Goal: Transaction & Acquisition: Purchase product/service

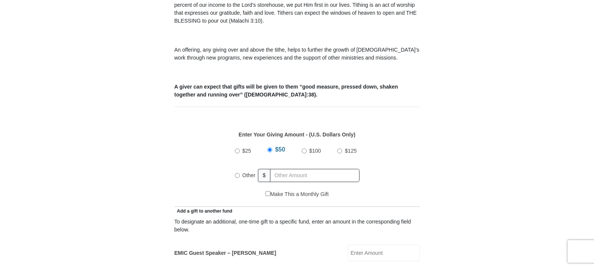
scroll to position [264, 0]
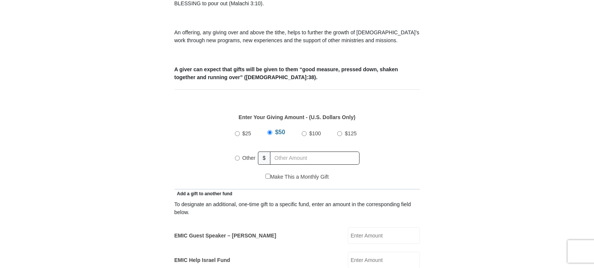
click at [238, 131] on input "$25" at bounding box center [237, 133] width 5 height 5
radio input "true"
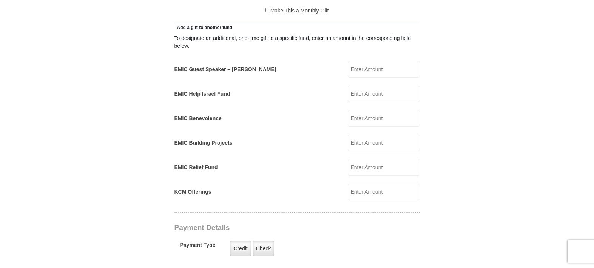
scroll to position [491, 0]
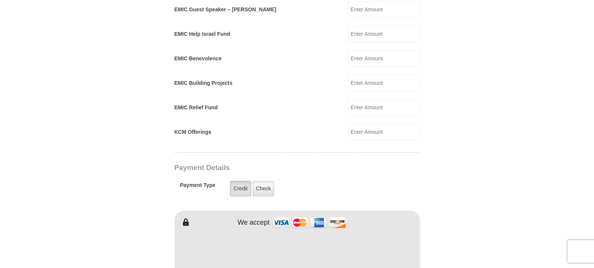
click at [240, 181] on label "Credit" at bounding box center [240, 188] width 21 height 15
click at [0, 0] on input "Credit" at bounding box center [0, 0] width 0 height 0
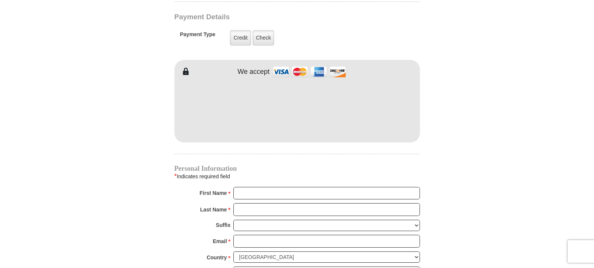
scroll to position [680, 0]
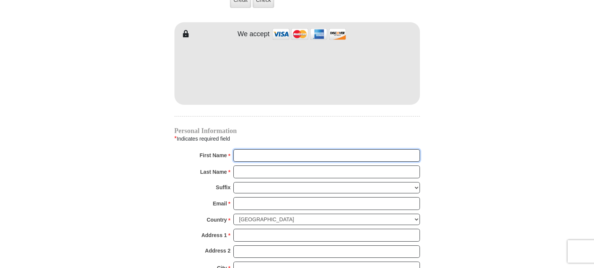
click at [265, 150] on input "First Name *" at bounding box center [326, 156] width 187 height 13
type input "[PERSON_NAME]"
click at [245, 166] on input "Last Name *" at bounding box center [326, 172] width 187 height 13
type input "[PERSON_NAME]"
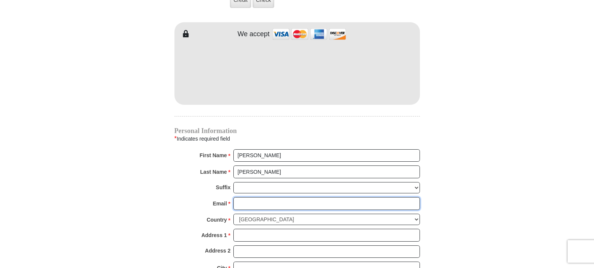
click at [244, 197] on input "Email *" at bounding box center [326, 203] width 187 height 13
type input "[EMAIL_ADDRESS][DOMAIN_NAME]"
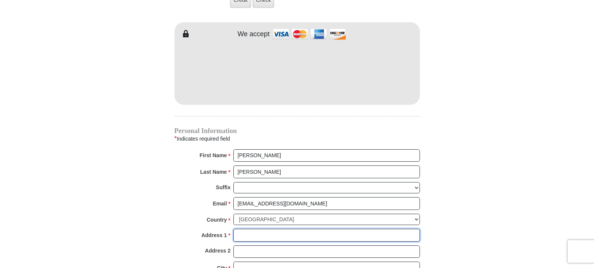
type input "[STREET_ADDRESS][PERSON_NAME]"
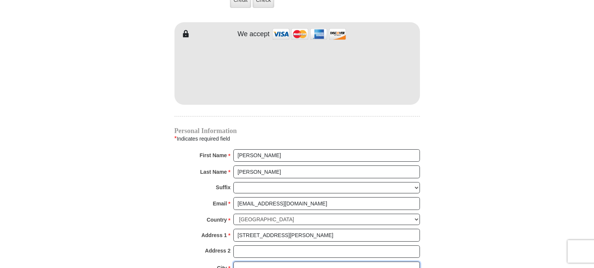
type input "Telford"
select select "PA"
type input "18969"
type input "2157236356"
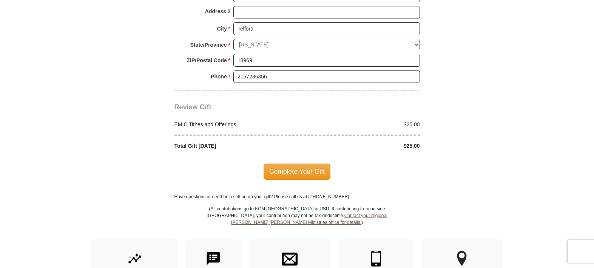
scroll to position [906, 0]
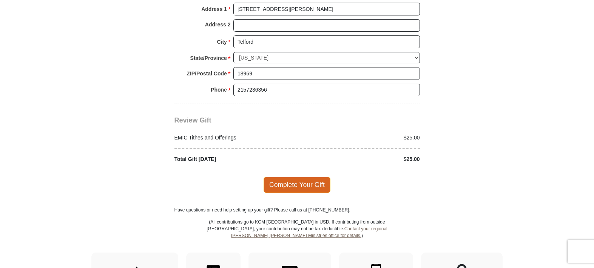
click at [298, 177] on span "Complete Your Gift" at bounding box center [297, 185] width 67 height 16
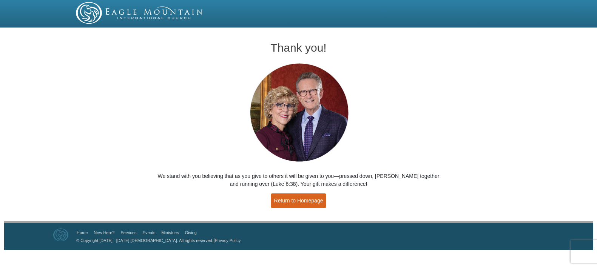
click at [299, 200] on link "Return to Homepage" at bounding box center [299, 201] width 56 height 15
